Goal: Transaction & Acquisition: Download file/media

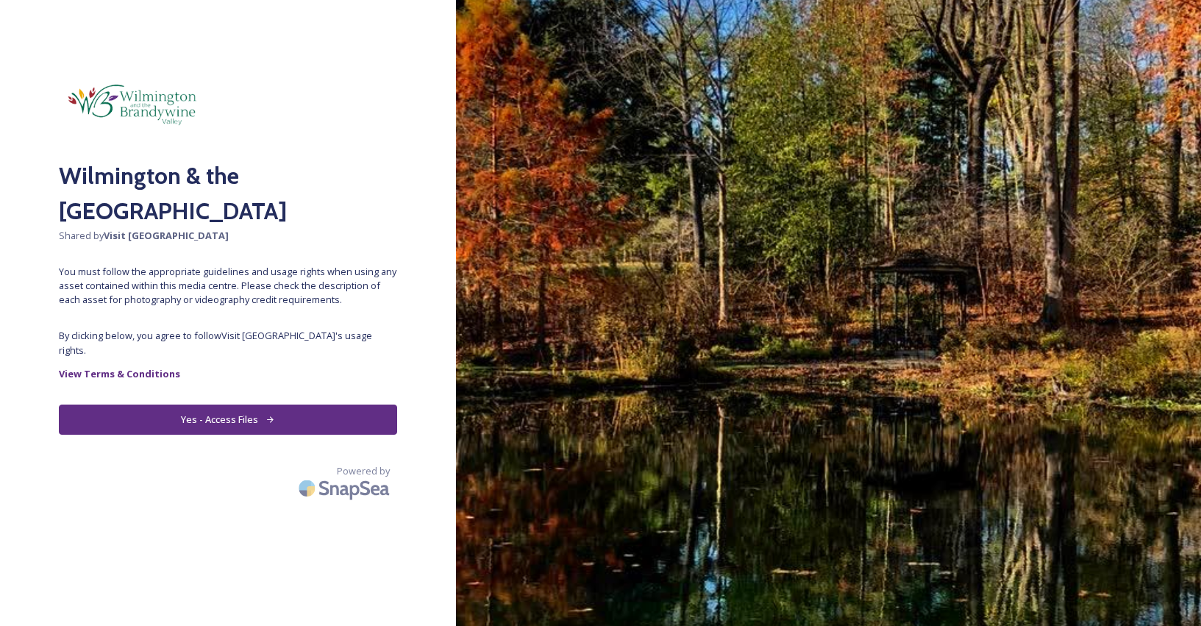
click at [213, 404] on button "Yes - Access Files" at bounding box center [228, 419] width 338 height 30
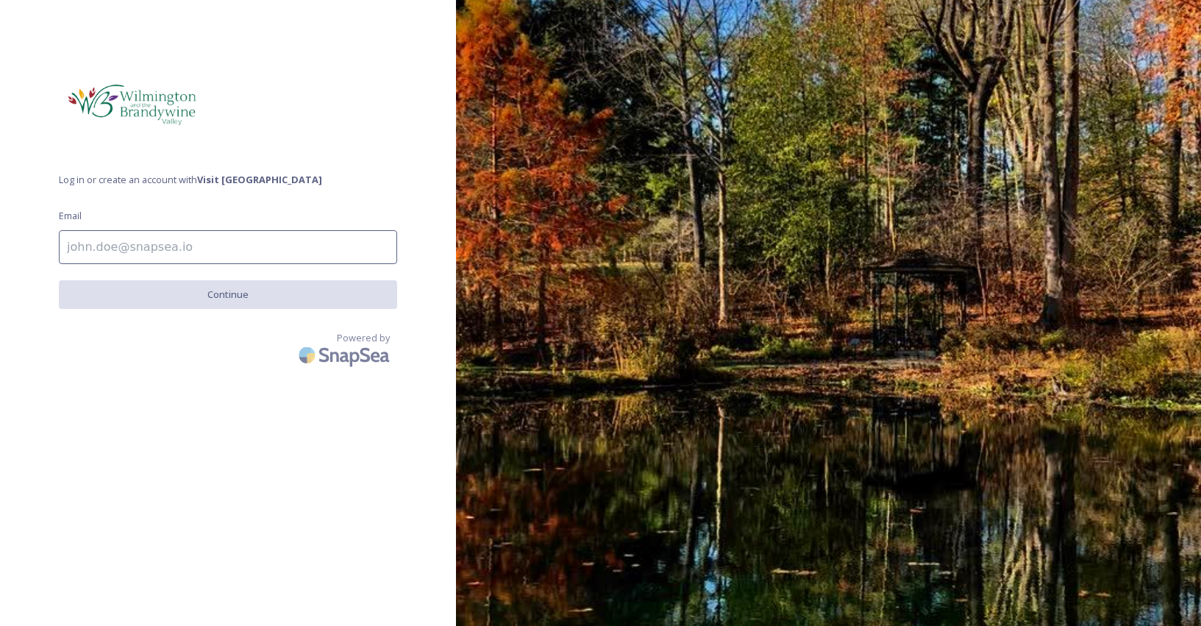
click at [243, 246] on input at bounding box center [228, 247] width 338 height 34
click at [135, 243] on input "[PERSON_NAME]" at bounding box center [228, 247] width 338 height 34
drag, startPoint x: 87, startPoint y: 241, endPoint x: -55, endPoint y: 240, distance: 141.9
click at [0, 240] on html "Log in or create an account with Visit Wilmington Email [PERSON_NAME] Please en…" at bounding box center [600, 313] width 1201 height 626
type input "a"
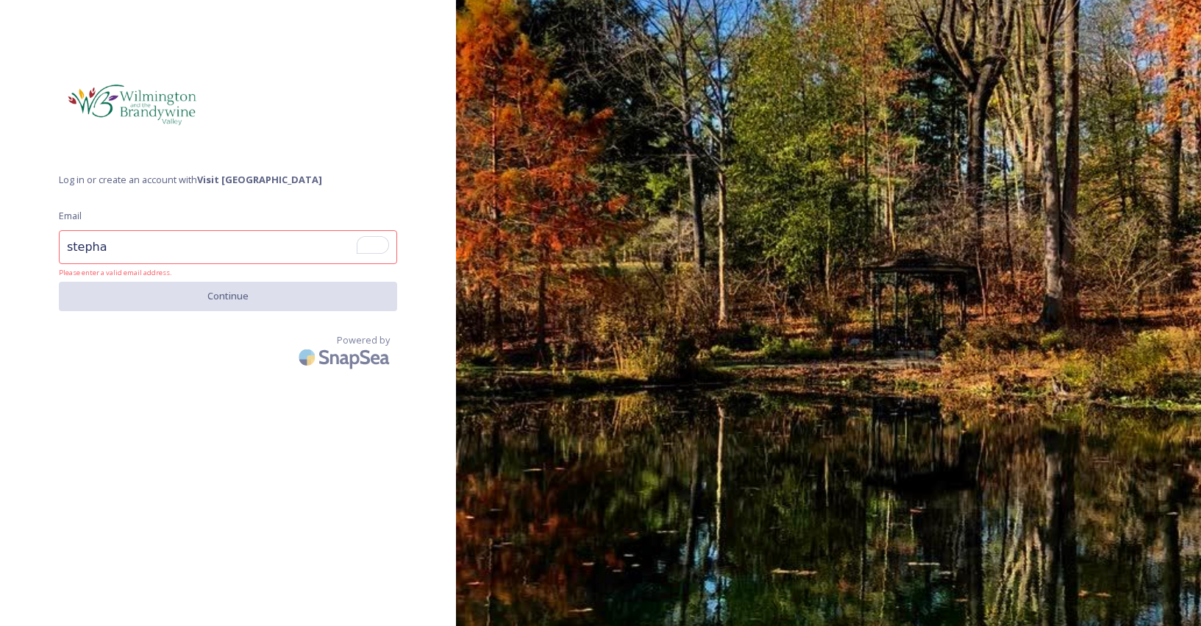
type input "[PERSON_NAME][EMAIL_ADDRESS][DOMAIN_NAME]"
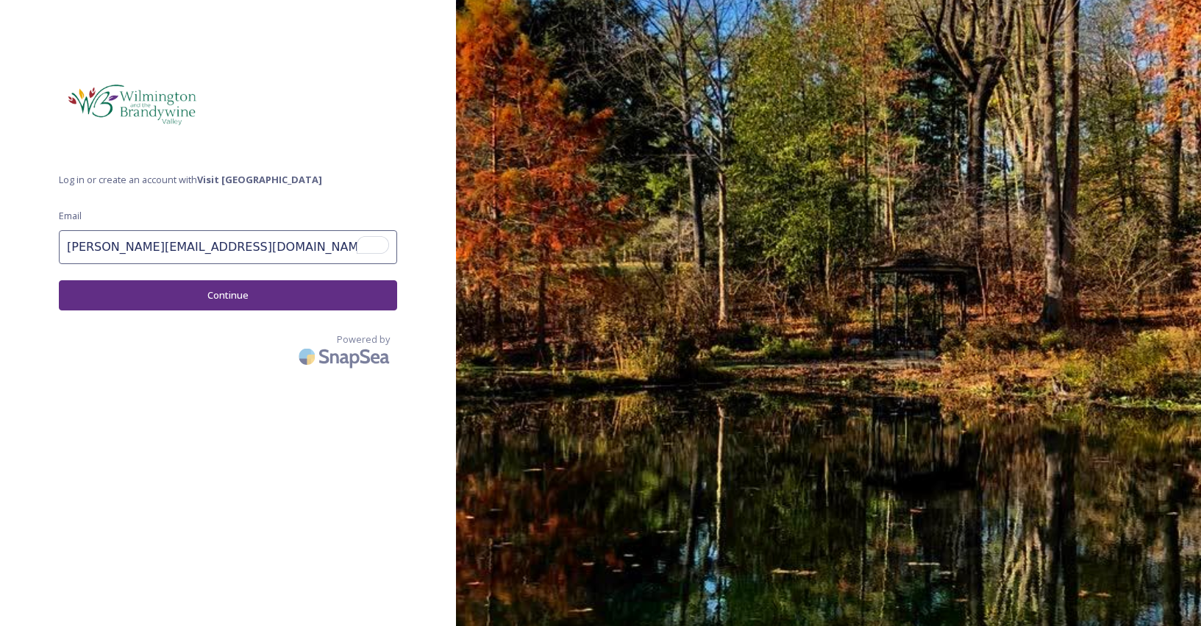
click at [226, 299] on button "Continue" at bounding box center [228, 295] width 338 height 30
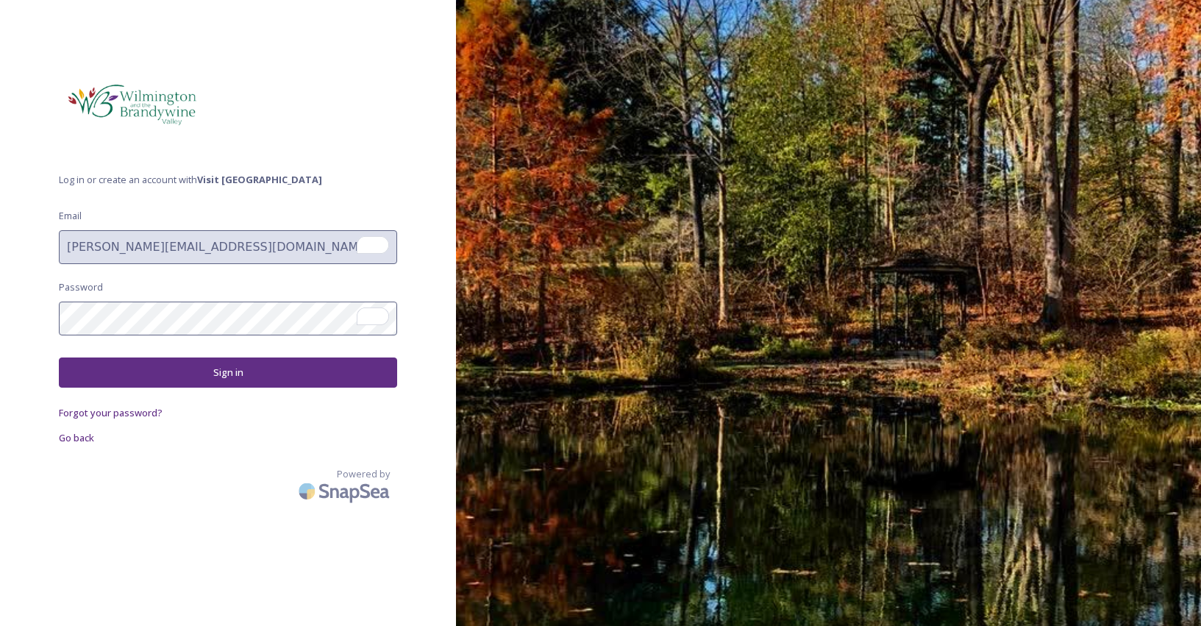
click at [255, 381] on button "Sign in" at bounding box center [228, 372] width 338 height 30
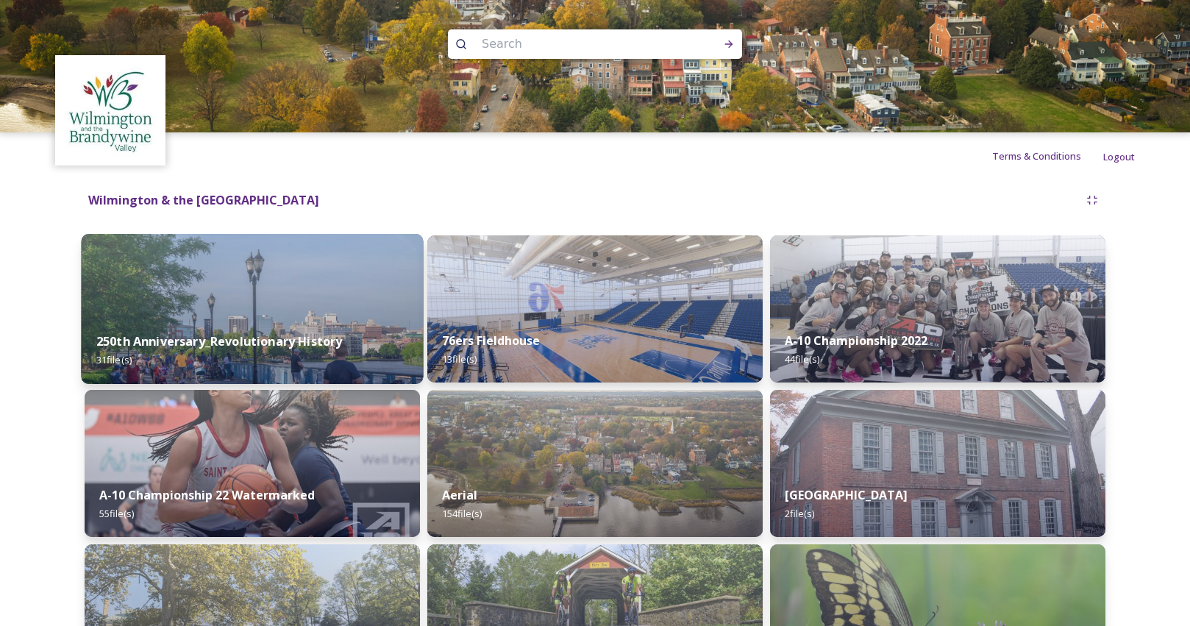
click at [201, 282] on img at bounding box center [252, 309] width 342 height 150
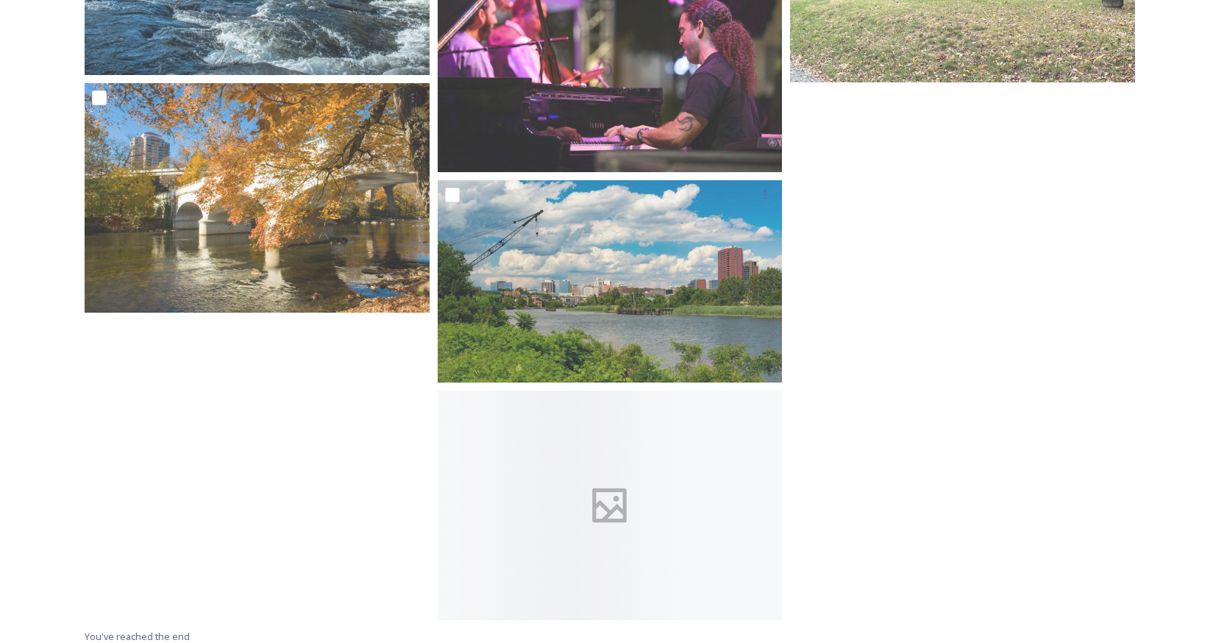
scroll to position [2588, 0]
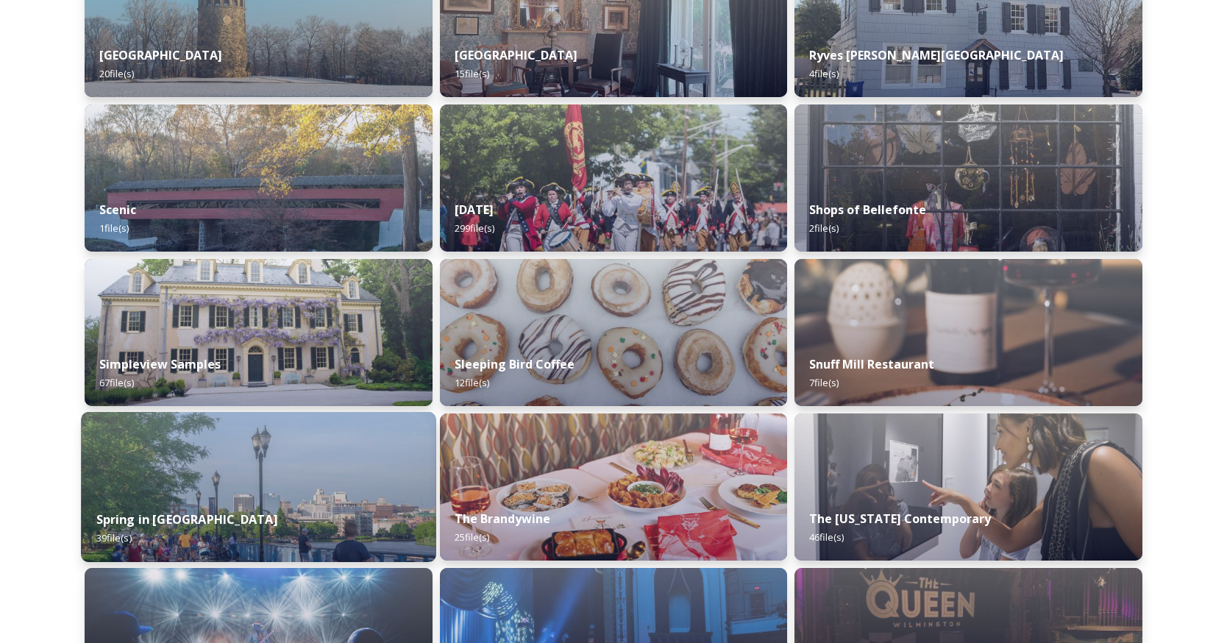
scroll to position [7406, 0]
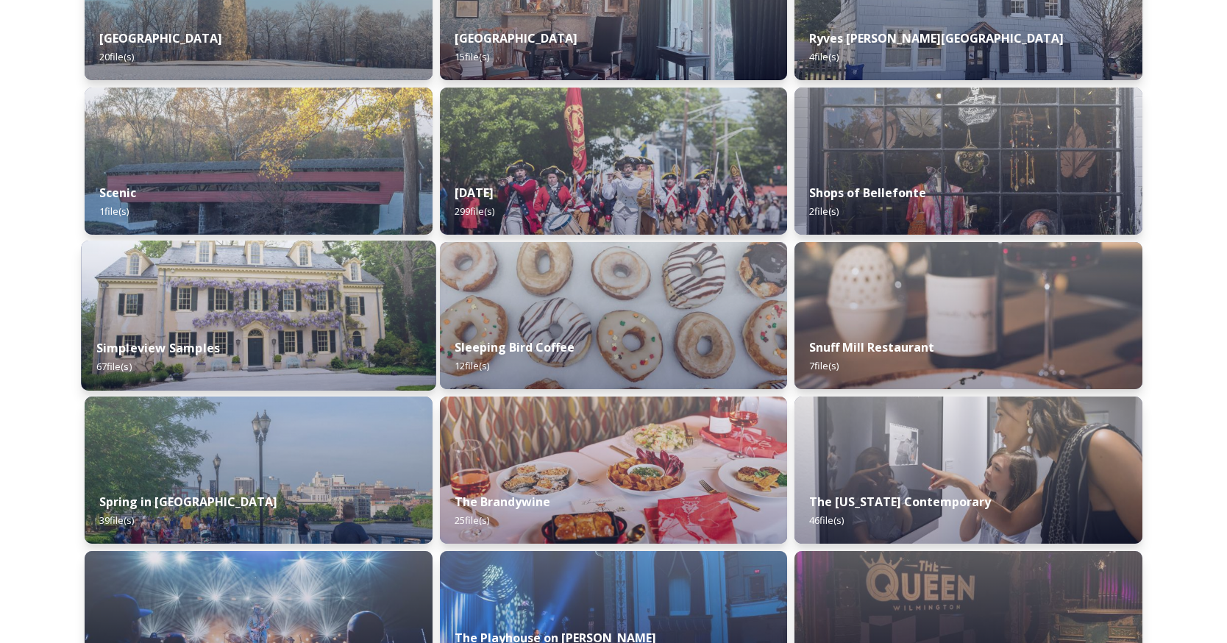
click at [305, 305] on img at bounding box center [258, 315] width 354 height 150
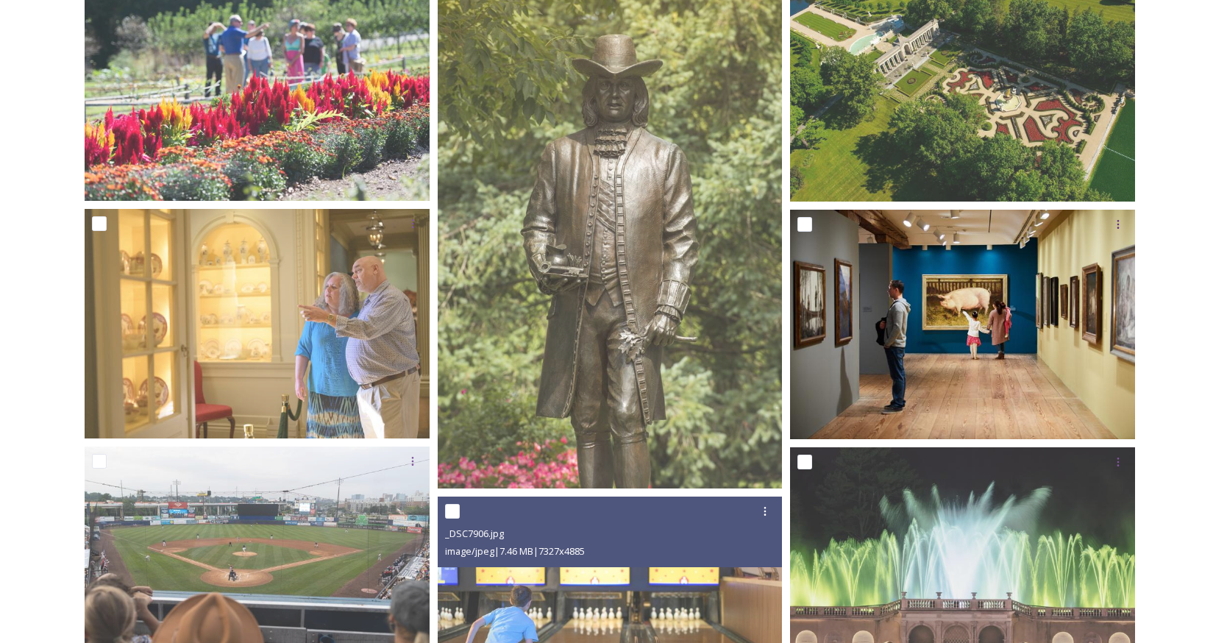
scroll to position [782, 0]
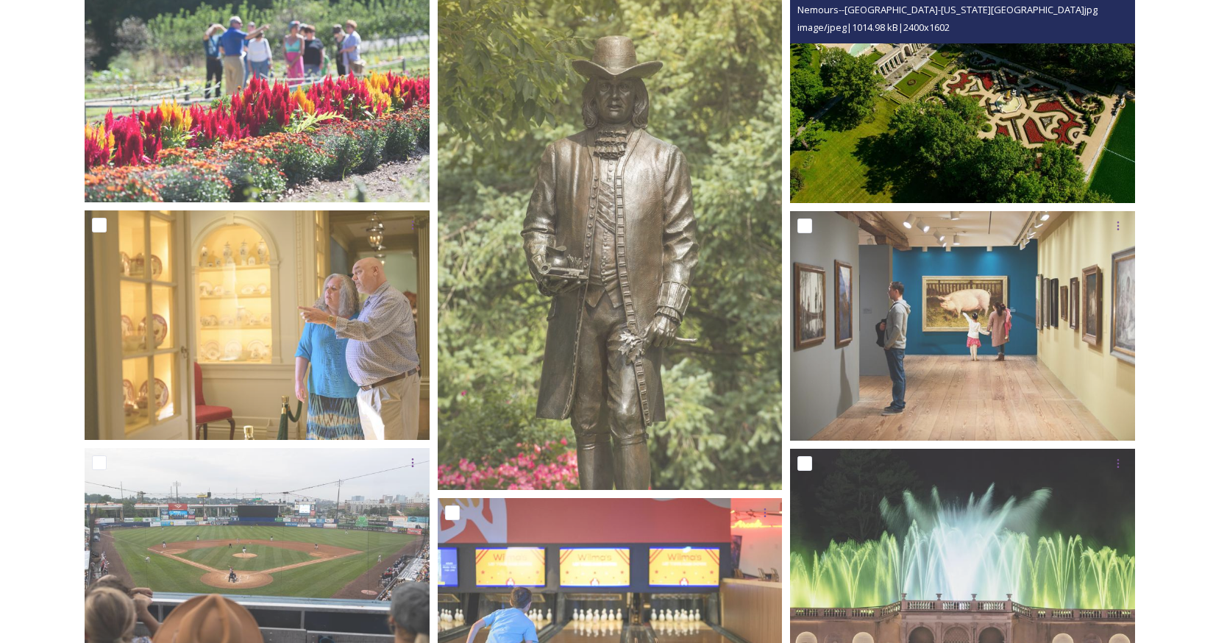
click at [999, 135] on img at bounding box center [962, 88] width 345 height 230
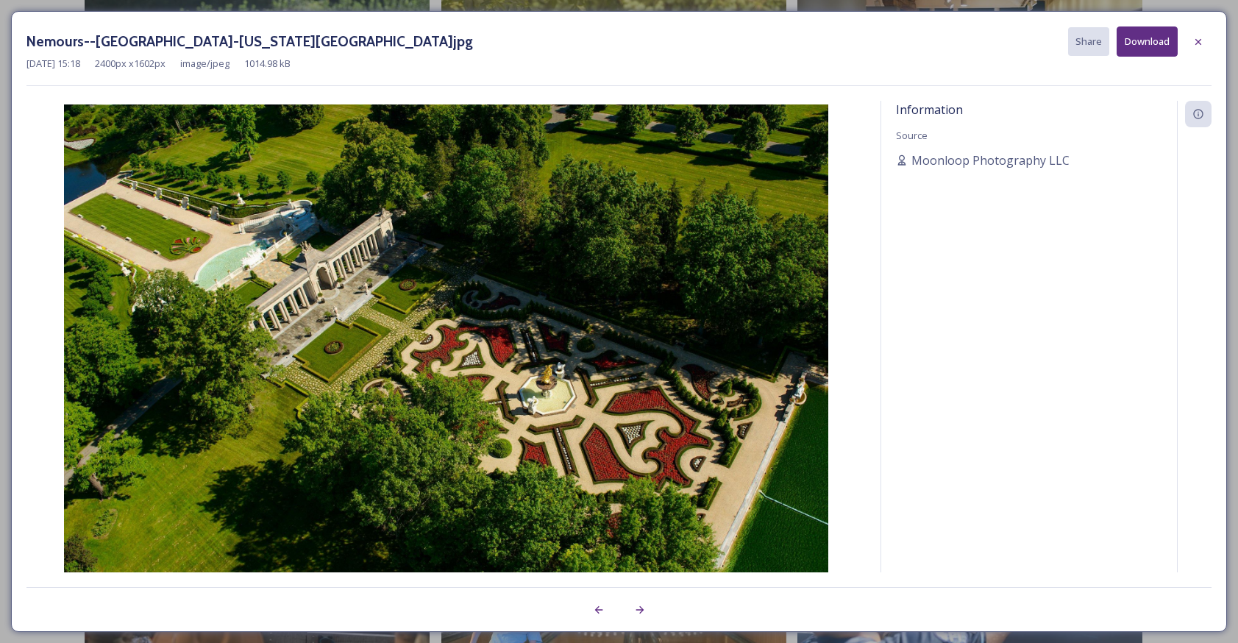
click at [1143, 48] on button "Download" at bounding box center [1146, 41] width 61 height 30
click at [1200, 41] on icon at bounding box center [1198, 42] width 12 height 12
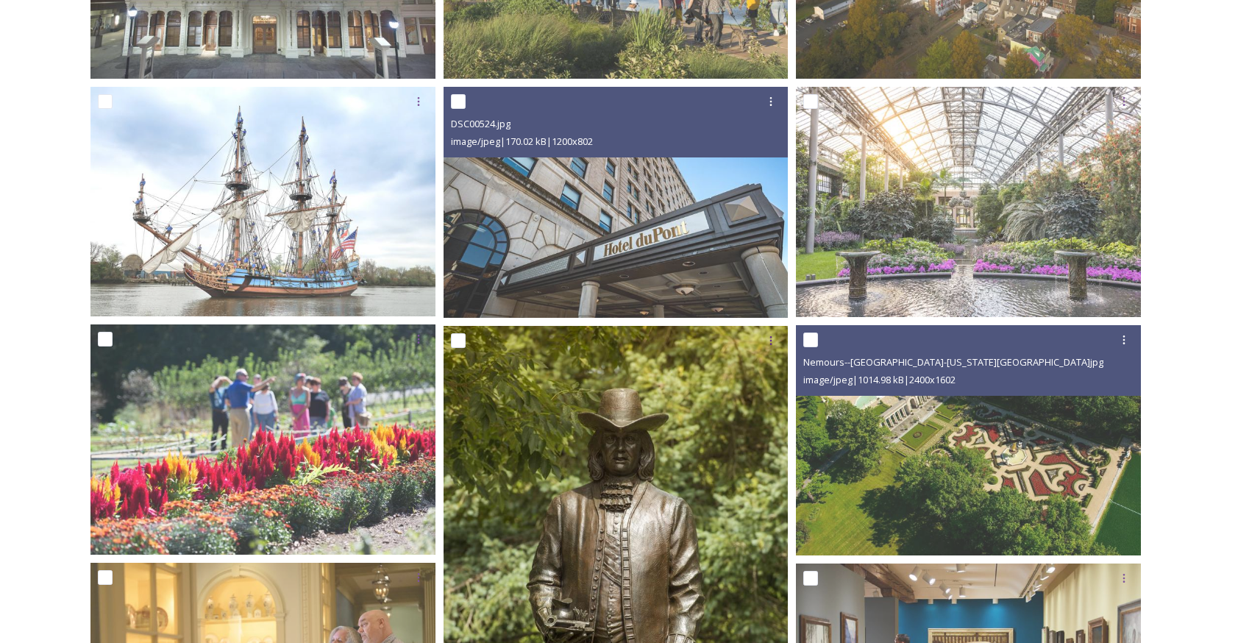
scroll to position [450, 0]
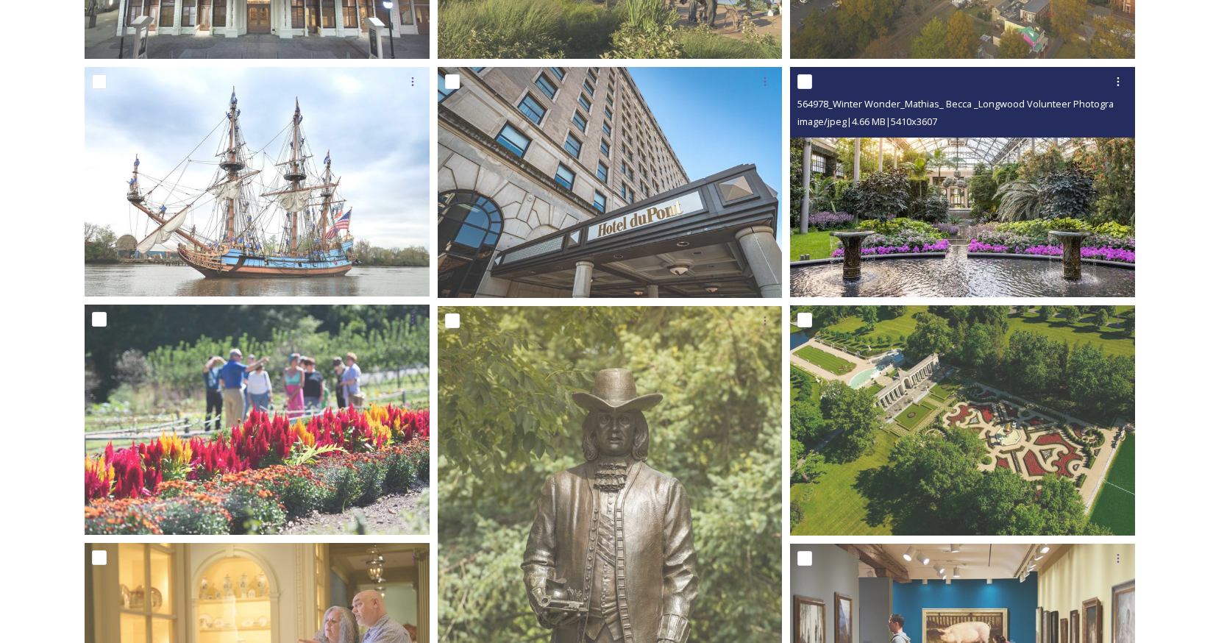
click at [963, 246] on img at bounding box center [962, 182] width 345 height 230
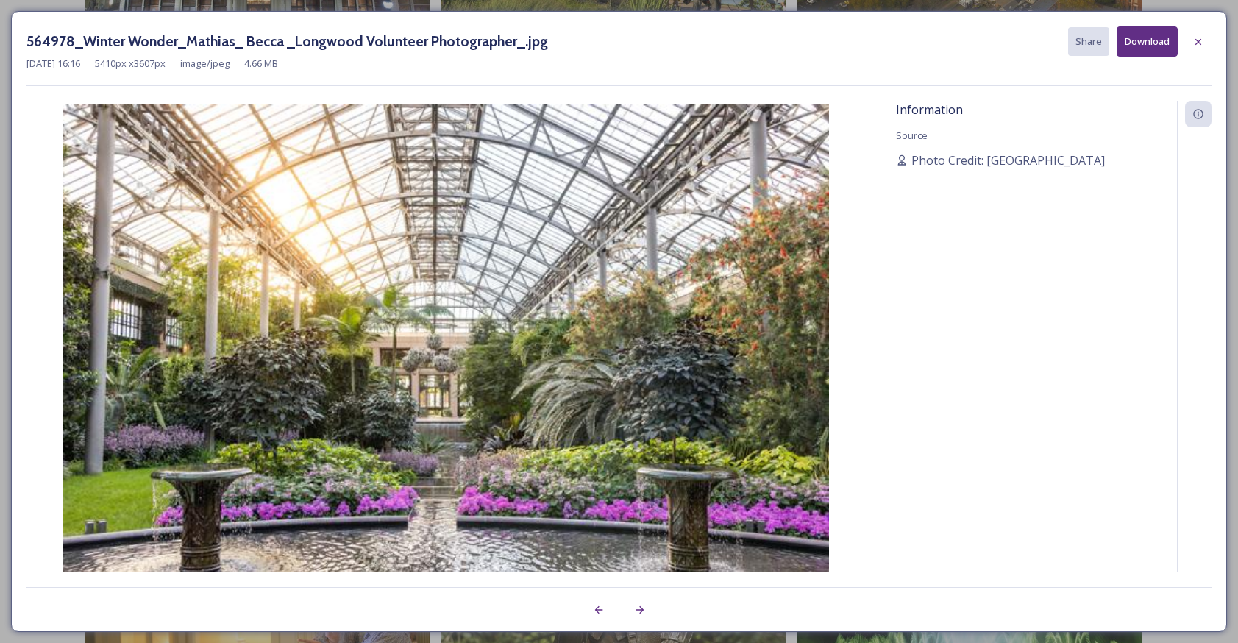
click at [1139, 38] on button "Download" at bounding box center [1146, 41] width 61 height 30
